Goal: Information Seeking & Learning: Check status

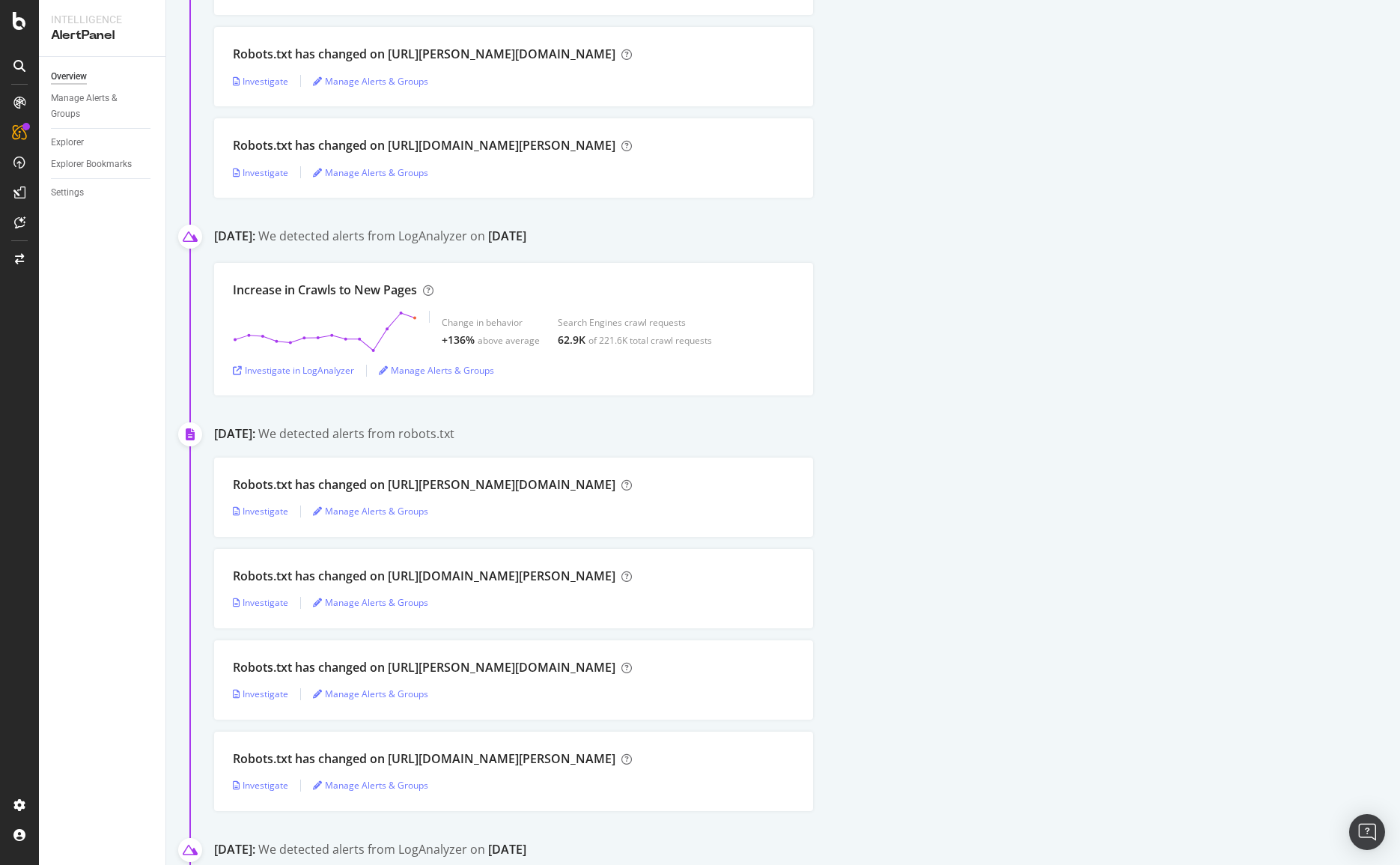
scroll to position [476, 0]
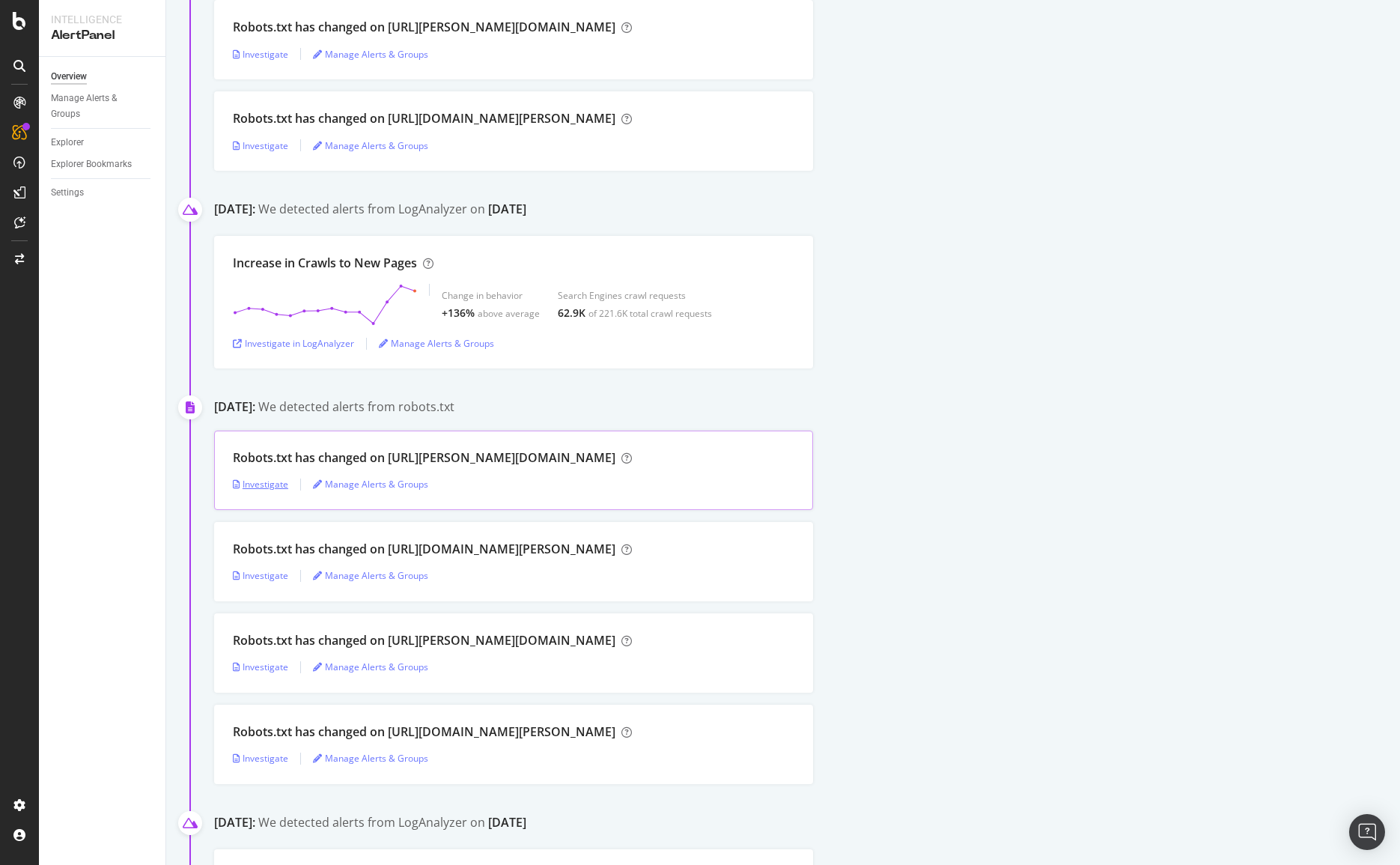
click at [258, 481] on div "Investigate" at bounding box center [260, 484] width 55 height 13
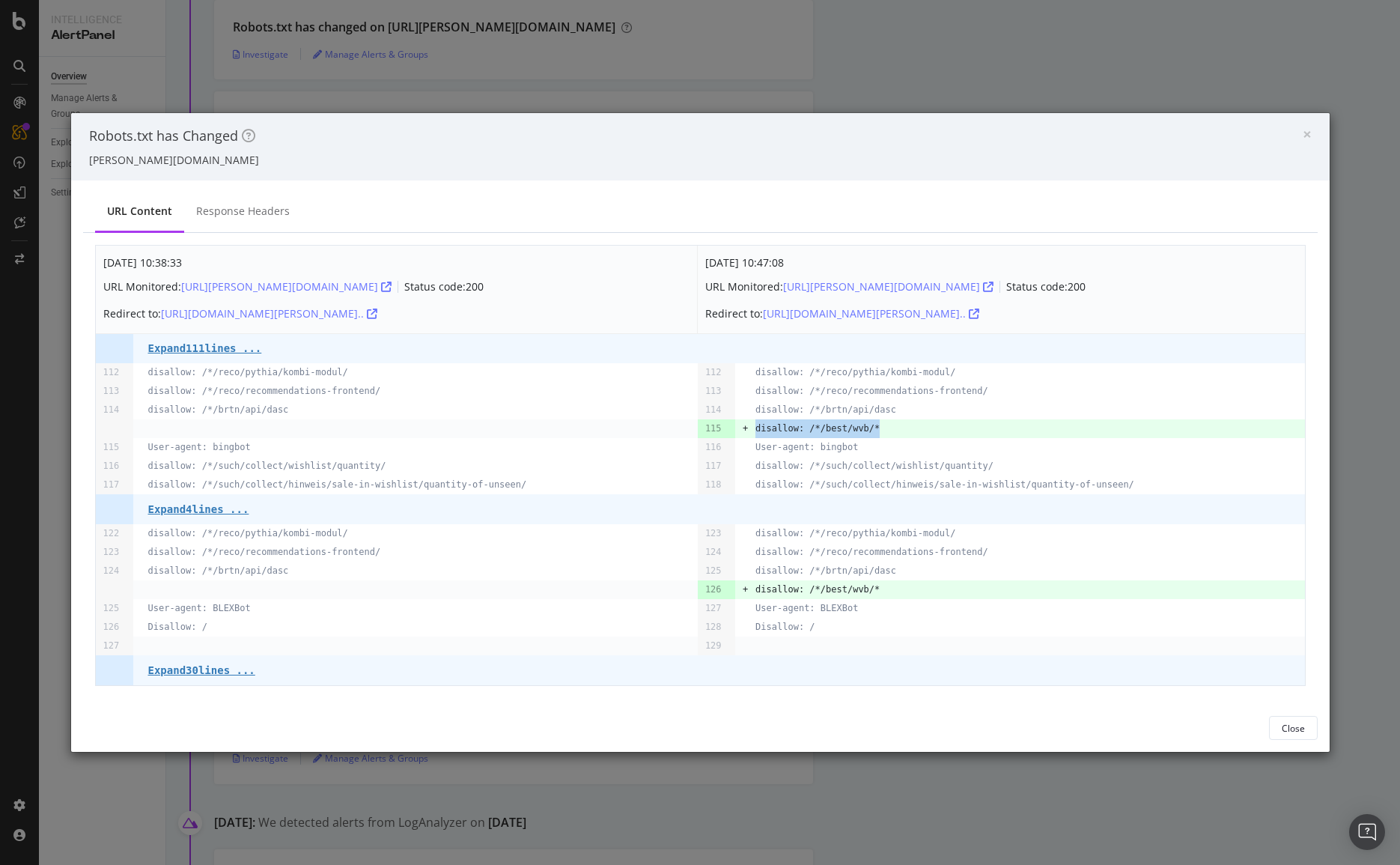
drag, startPoint x: 897, startPoint y: 431, endPoint x: 750, endPoint y: 436, distance: 147.1
click at [750, 436] on tr "115 + disallow: /*/best/wvb/*" at bounding box center [700, 428] width 1209 height 18
copy pre "disallow: /*/best/wvb/*"
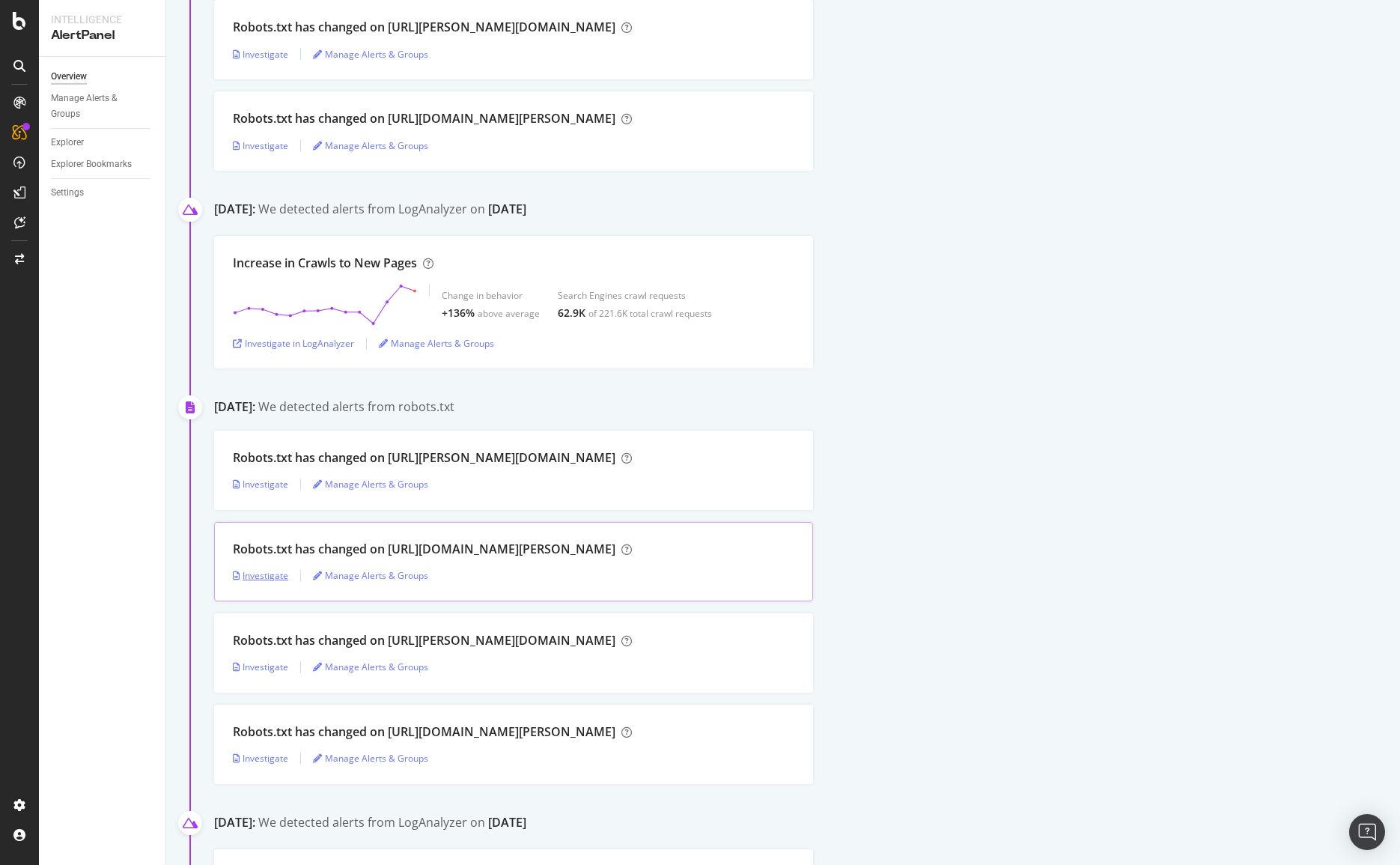
click at [248, 571] on div "Investigate" at bounding box center [260, 575] width 55 height 13
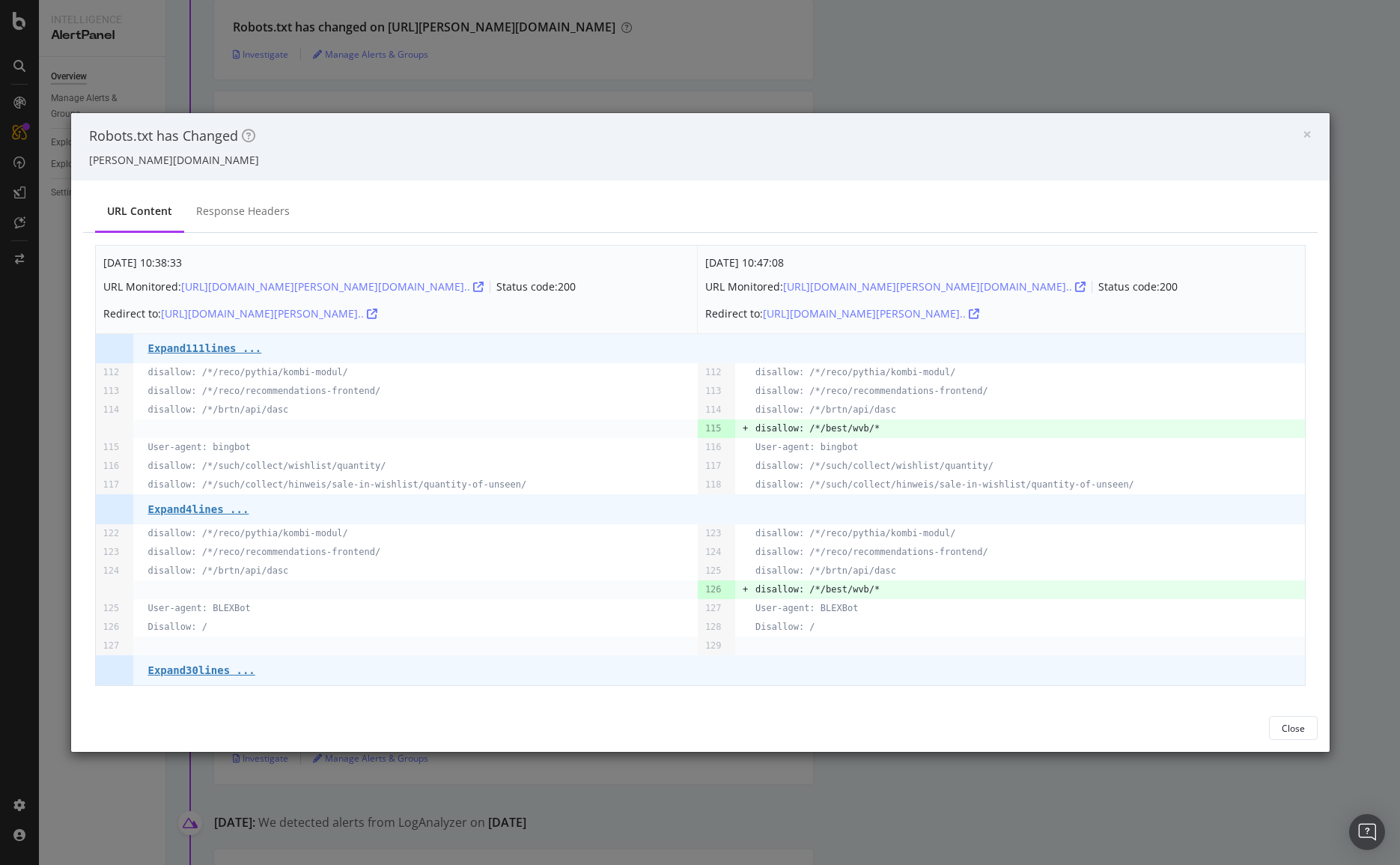
drag, startPoint x: 151, startPoint y: 789, endPoint x: 192, endPoint y: 772, distance: 44.4
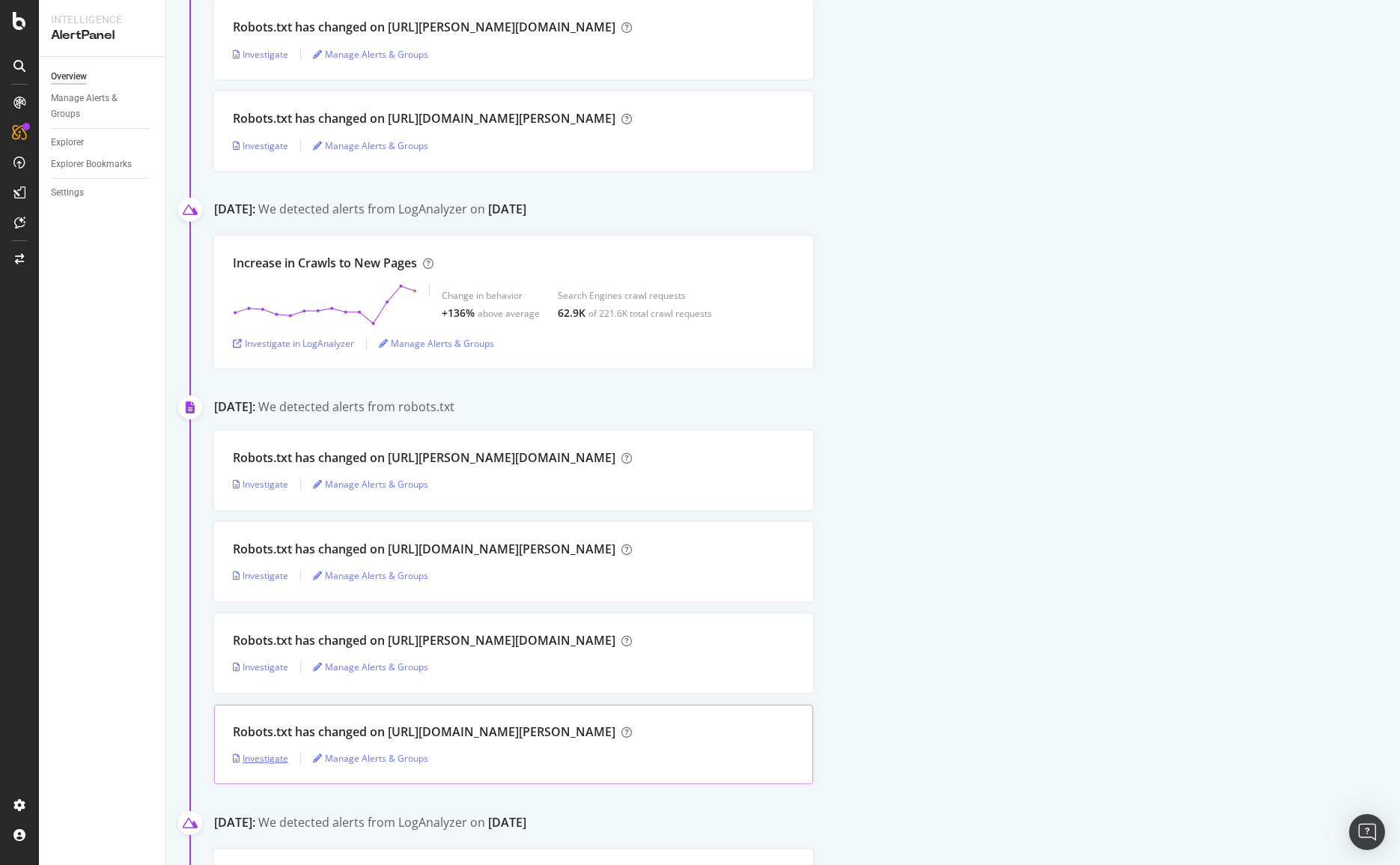
click at [254, 757] on div "Investigate" at bounding box center [260, 757] width 55 height 13
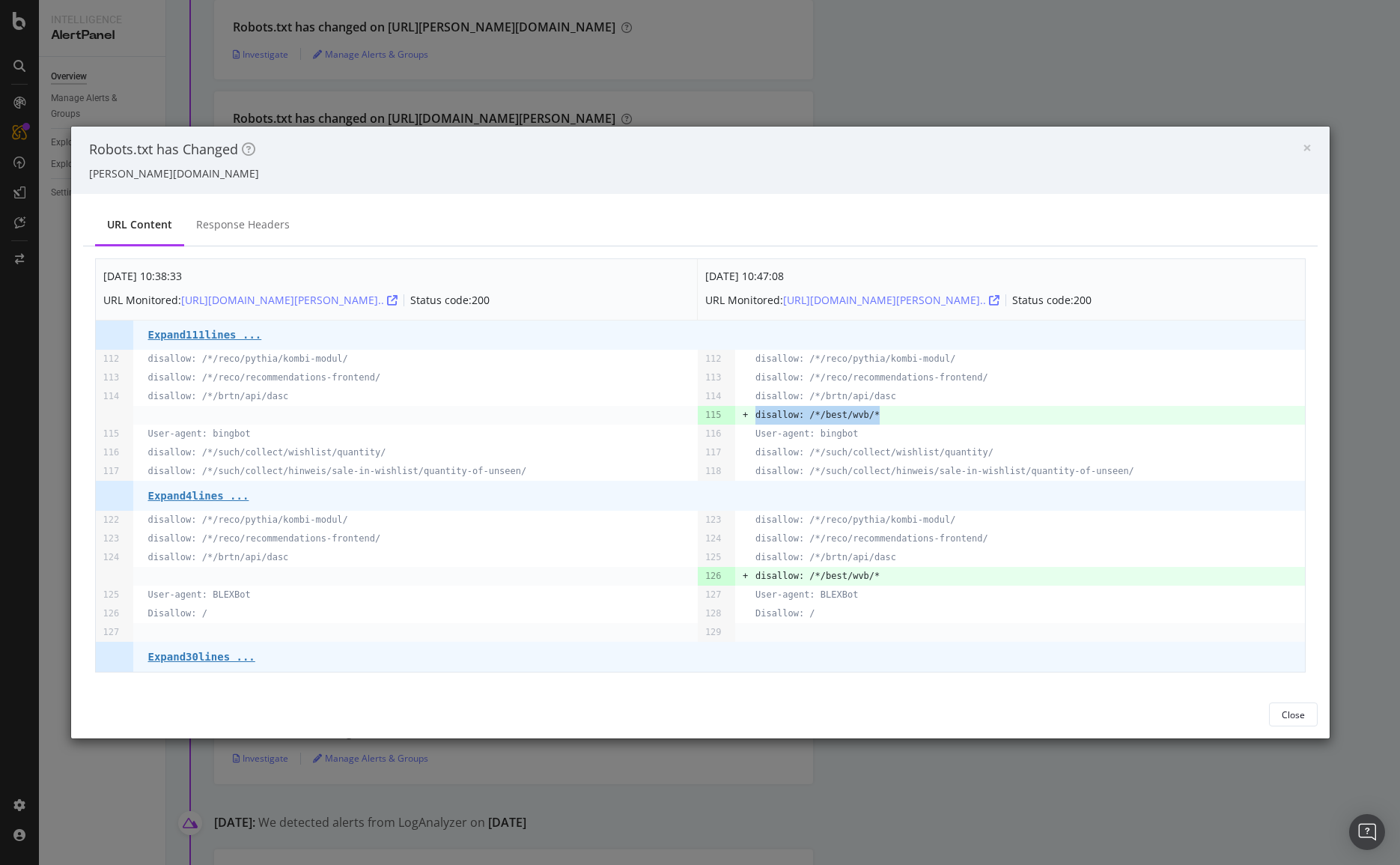
drag, startPoint x: 890, startPoint y: 411, endPoint x: 746, endPoint y: 409, distance: 144.0
click at [746, 409] on tr "115 + disallow: /*/best/wvb/*" at bounding box center [700, 415] width 1209 height 18
copy pre "disallow: /*/best/wvb/*"
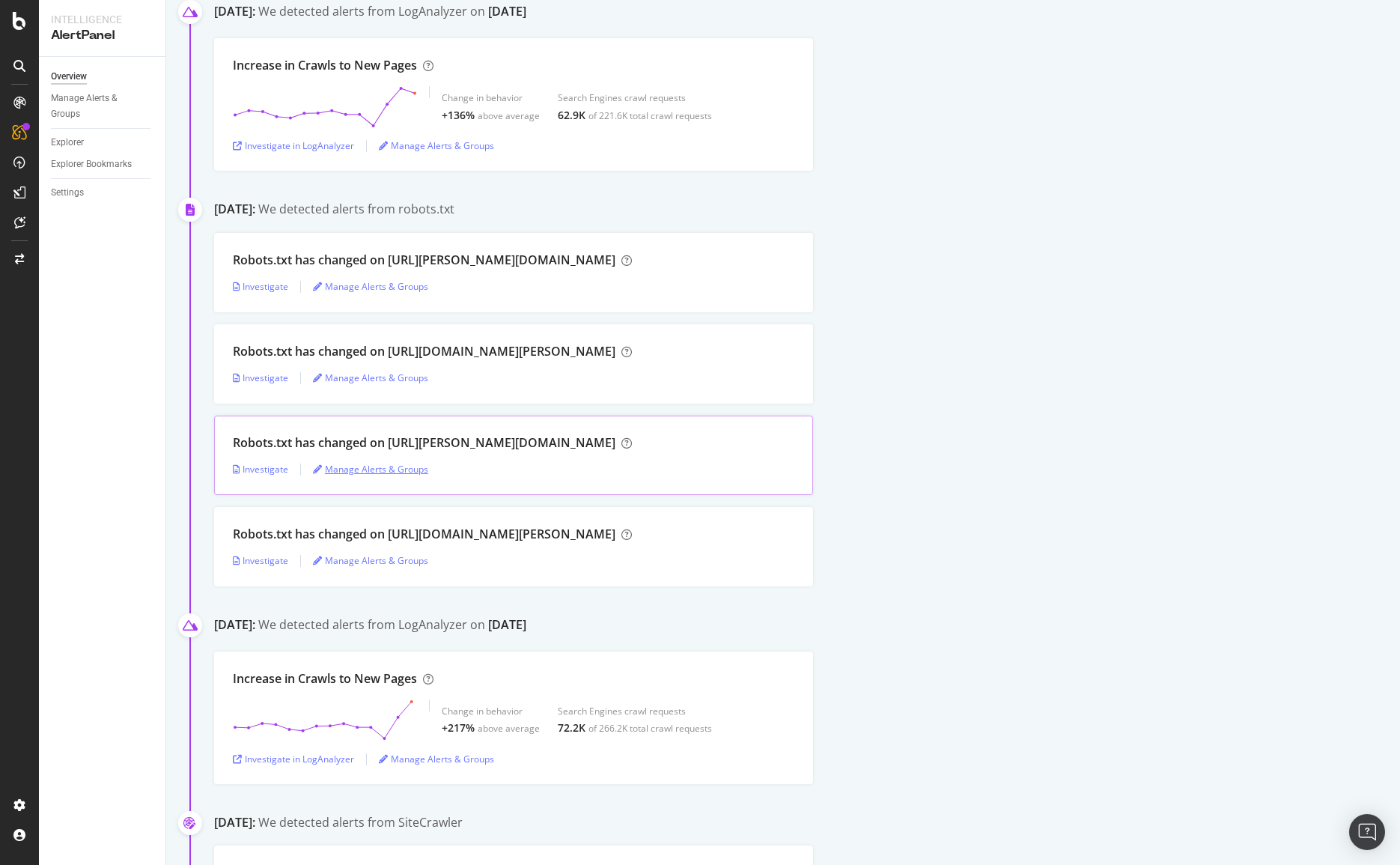
scroll to position [680, 0]
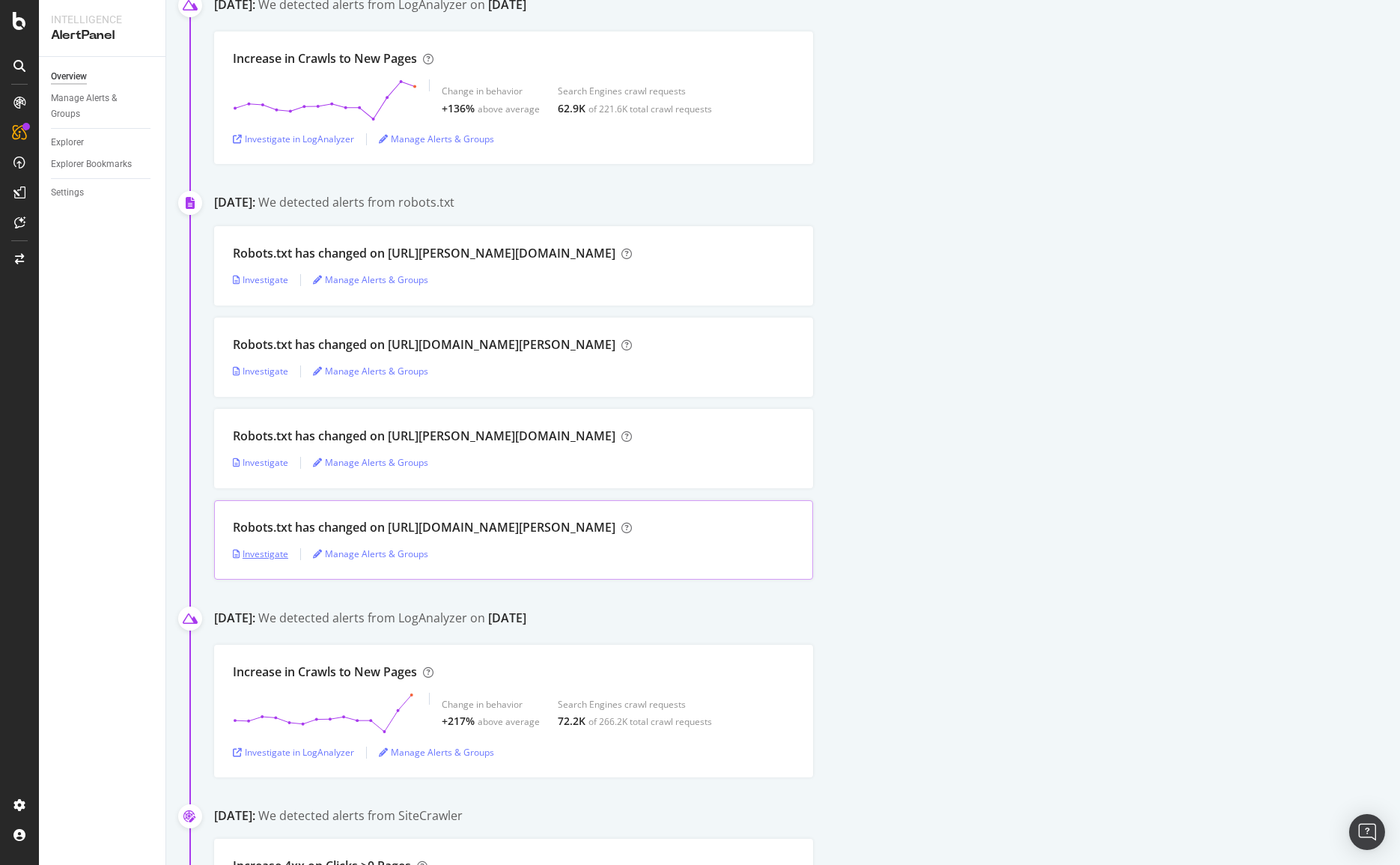
click at [249, 558] on div "Investigate" at bounding box center [260, 553] width 55 height 13
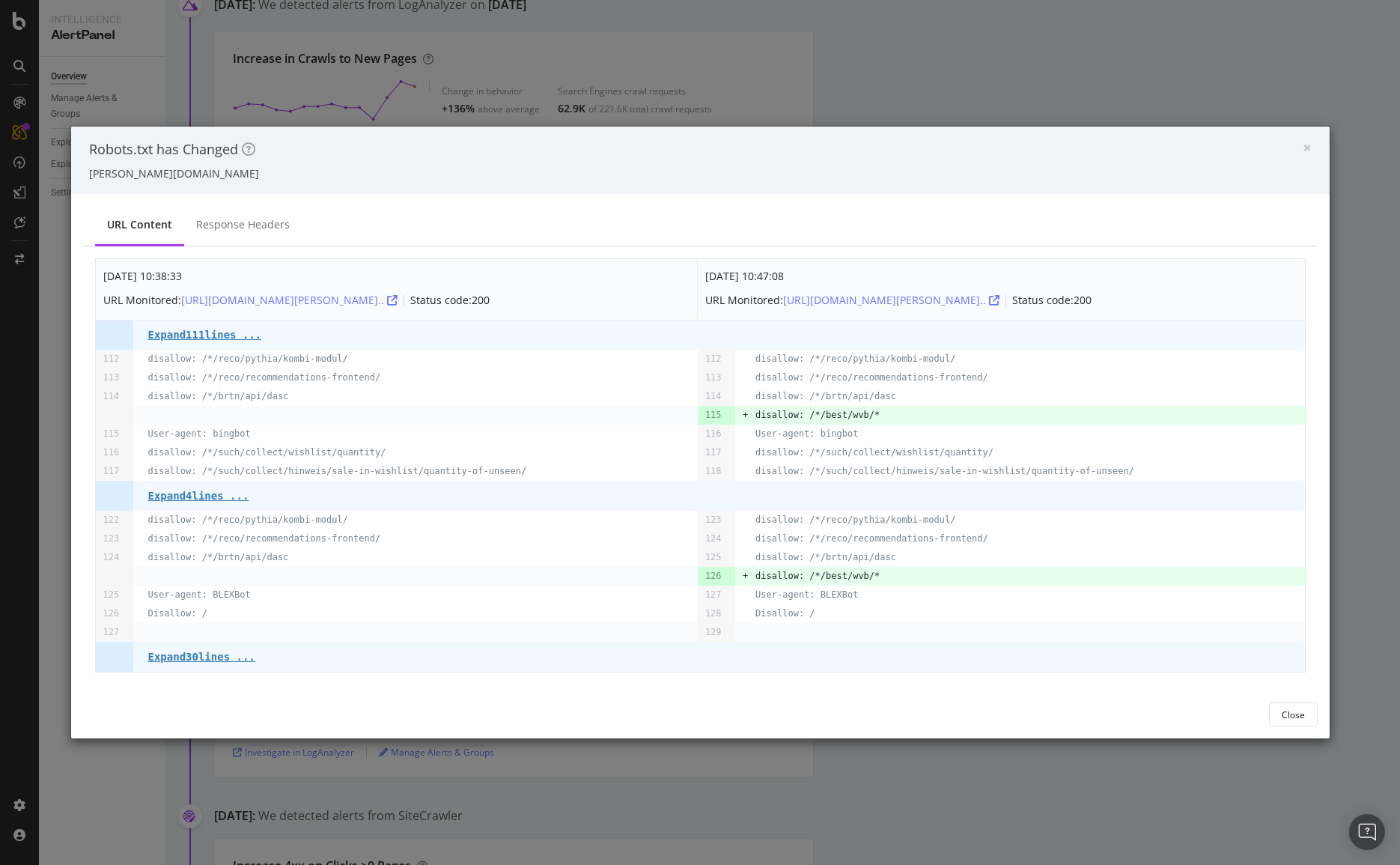
click at [121, 649] on td at bounding box center [115, 657] width 38 height 30
click at [1314, 143] on div "× Close Robots.txt has Changed [PERSON_NAME][DOMAIN_NAME]" at bounding box center [700, 160] width 1259 height 68
click at [1305, 151] on span "×" at bounding box center [1307, 147] width 9 height 21
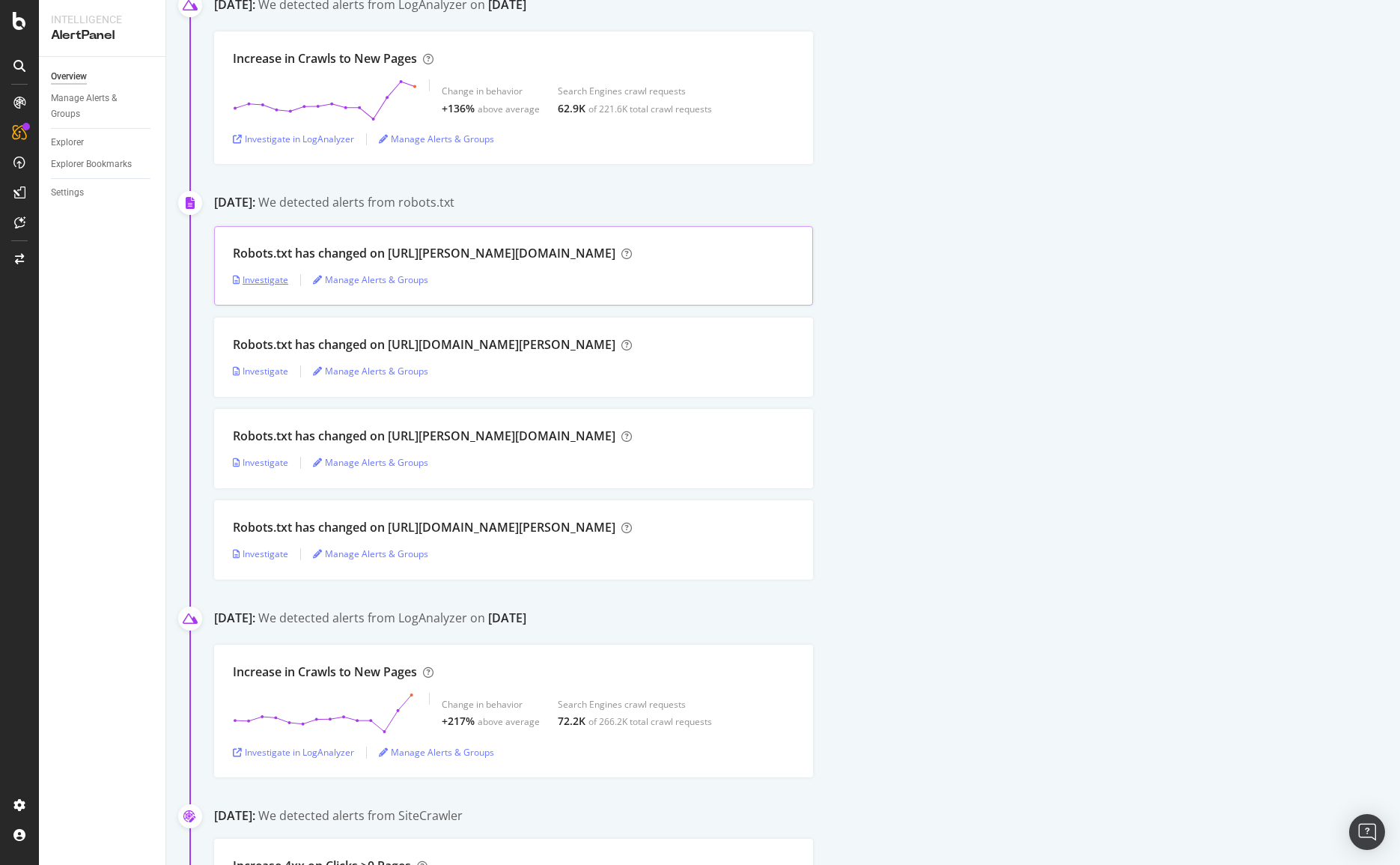
click at [274, 281] on div "Investigate" at bounding box center [260, 279] width 55 height 13
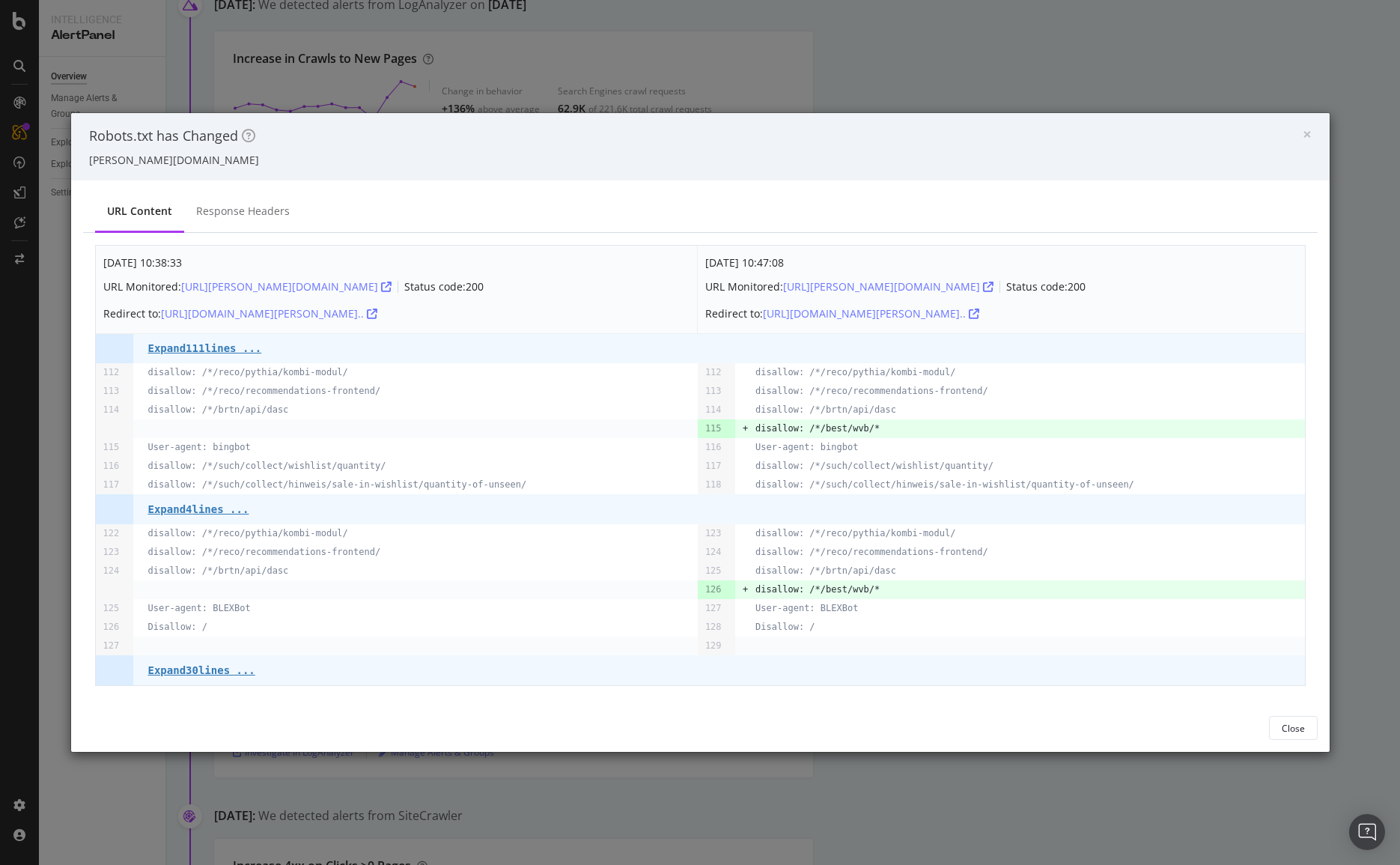
click at [1300, 136] on div "Robots.txt has Changed" at bounding box center [695, 136] width 1214 height 19
click at [1307, 139] on span "×" at bounding box center [1307, 134] width 9 height 21
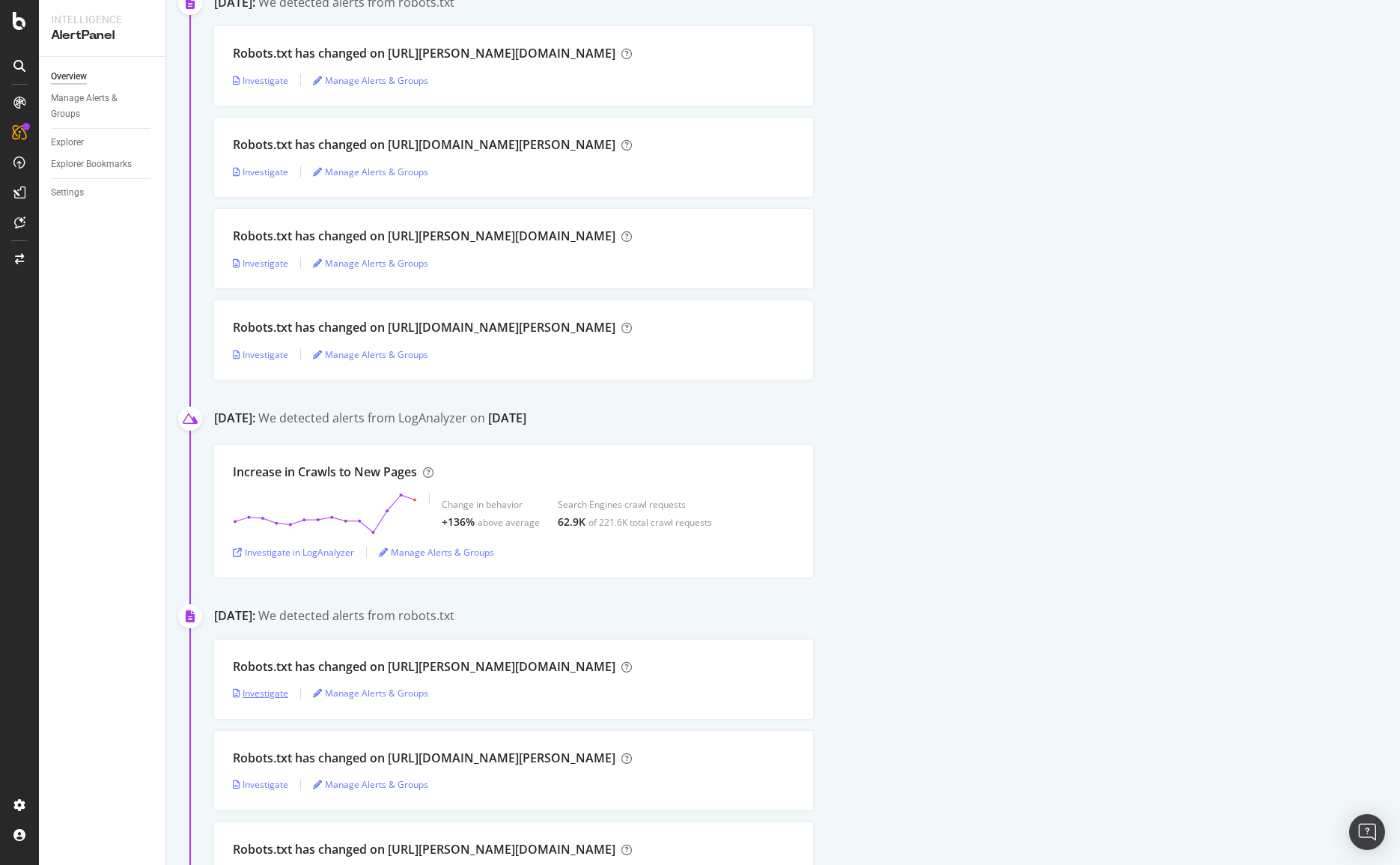
scroll to position [136, 0]
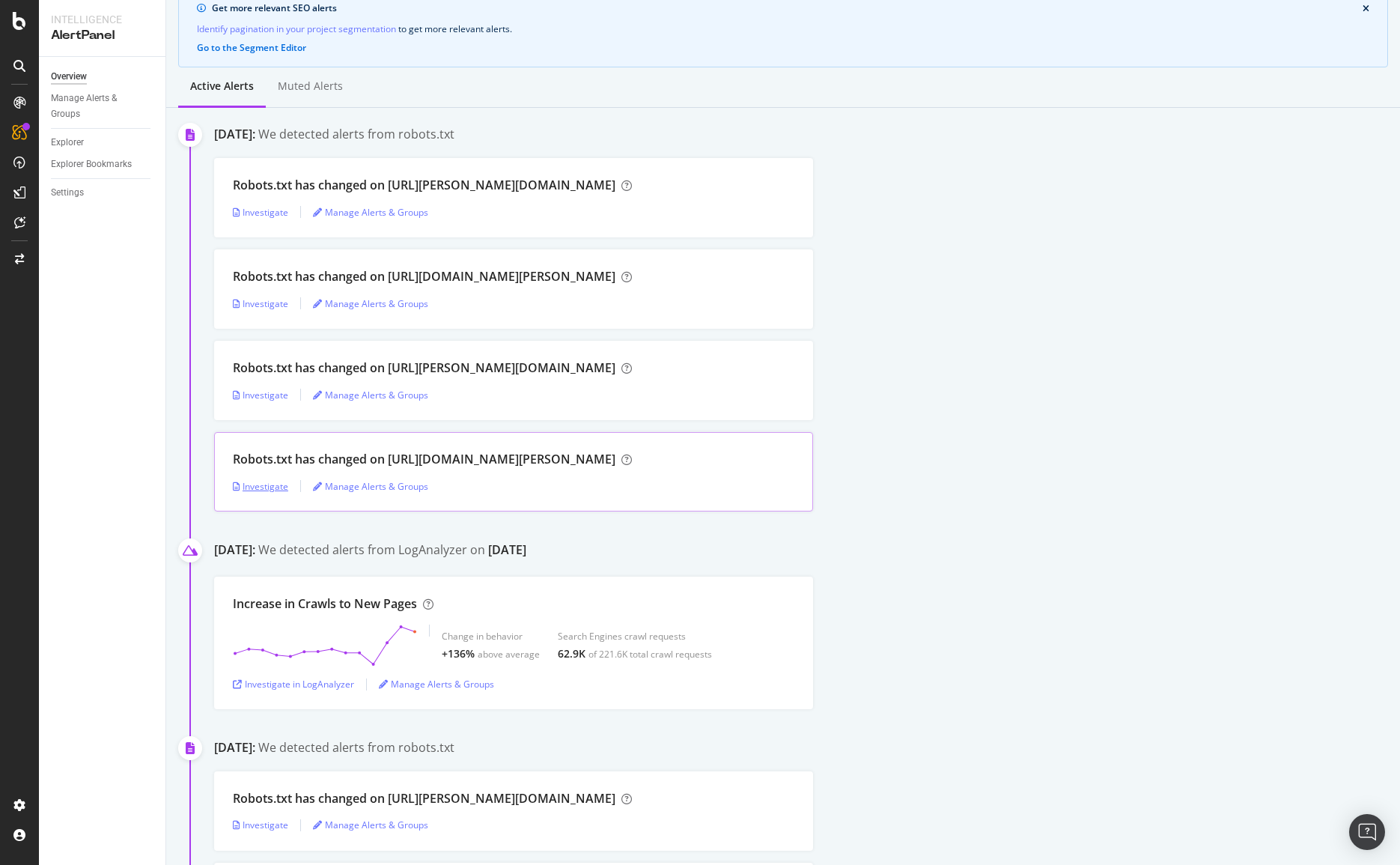
click at [254, 482] on div "Investigate" at bounding box center [260, 486] width 55 height 13
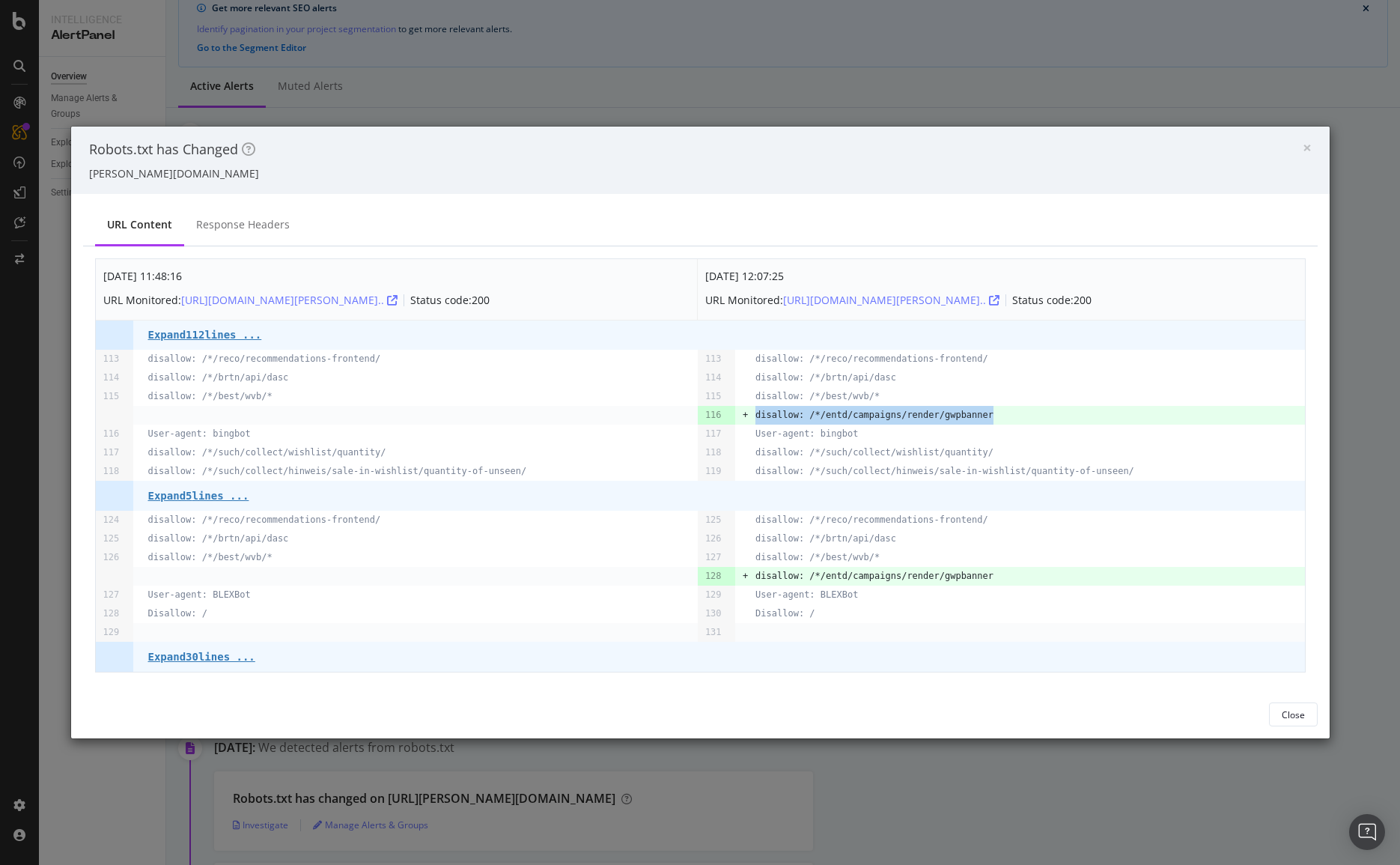
drag, startPoint x: 1003, startPoint y: 412, endPoint x: 750, endPoint y: 416, distance: 253.0
click at [750, 416] on tr "116 + disallow: /*/entd/campaigns/render/gwpbanner" at bounding box center [700, 415] width 1209 height 18
copy pre "disallow: /*/entd/campaigns/render/gwpbanner"
click at [893, 404] on td "disallow: /*/best/wvb/*" at bounding box center [1030, 397] width 549 height 18
drag, startPoint x: 973, startPoint y: 401, endPoint x: 945, endPoint y: 408, distance: 28.9
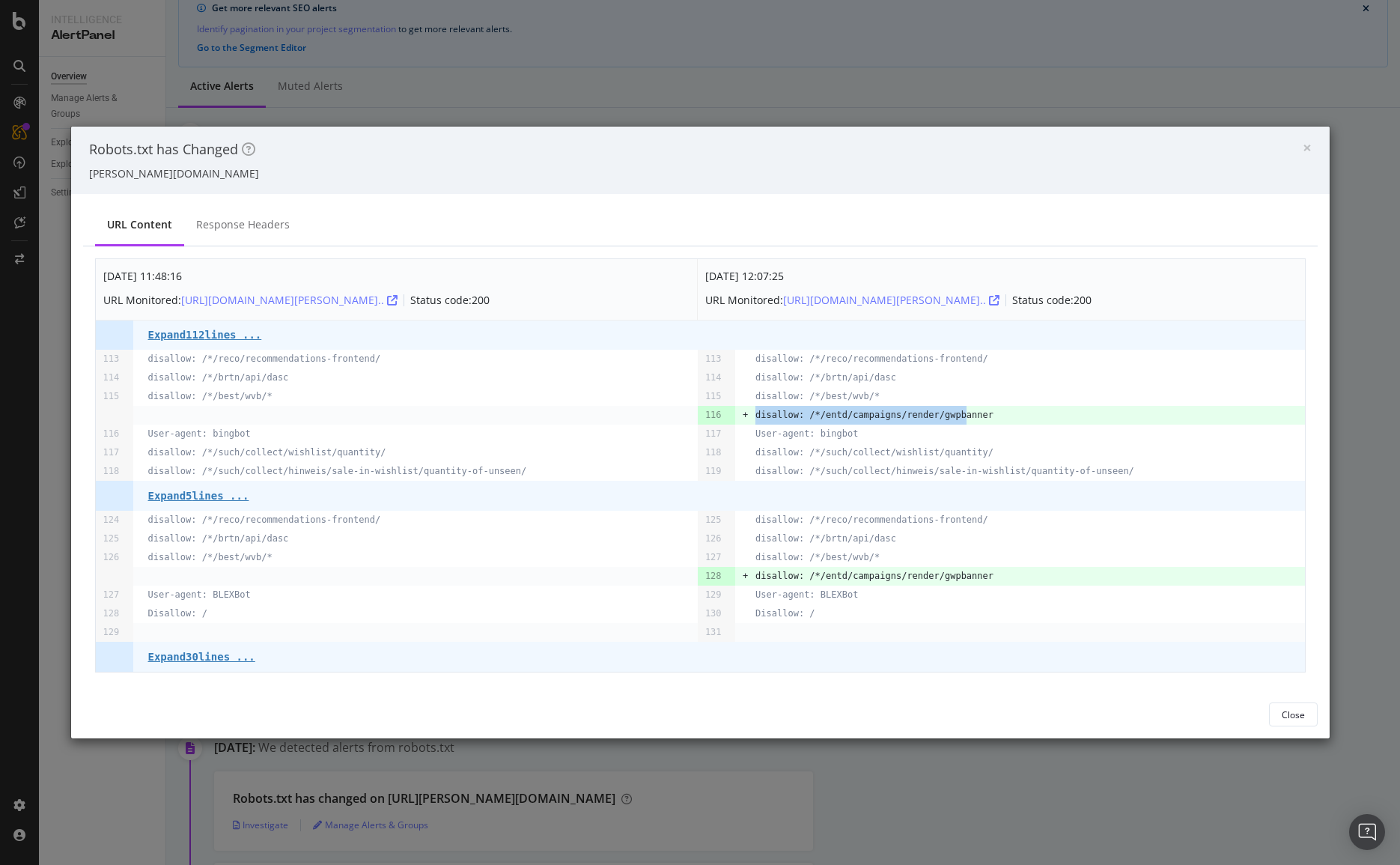
click at [945, 408] on tbody "[DATE] 11:48:16 URL Monitored: [URL][DOMAIN_NAME][PERSON_NAME].. Status code: 2…" at bounding box center [700, 466] width 1209 height 413
click at [1011, 417] on td "disallow: /*/entd/campaigns/render/gwpbanner" at bounding box center [1030, 415] width 549 height 18
drag, startPoint x: 1008, startPoint y: 417, endPoint x: 738, endPoint y: 416, distance: 270.0
click at [738, 416] on tr "116 + disallow: /*/entd/campaigns/render/gwpbanner" at bounding box center [700, 415] width 1209 height 18
copy pre "disallow: /*/entd/campaigns/render/gwpbanner"
